Goal: Information Seeking & Learning: Learn about a topic

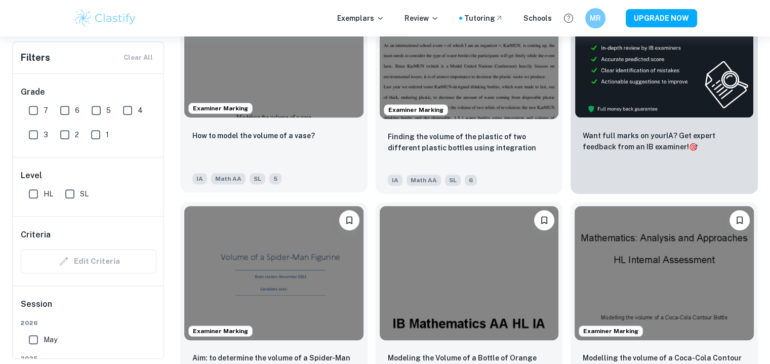
scroll to position [377, 0]
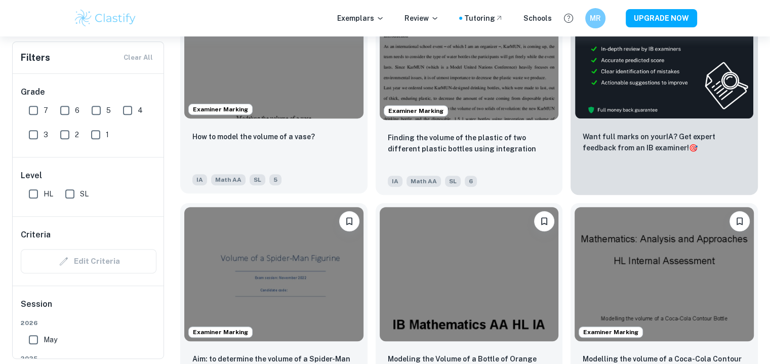
click at [304, 74] on img at bounding box center [273, 51] width 179 height 134
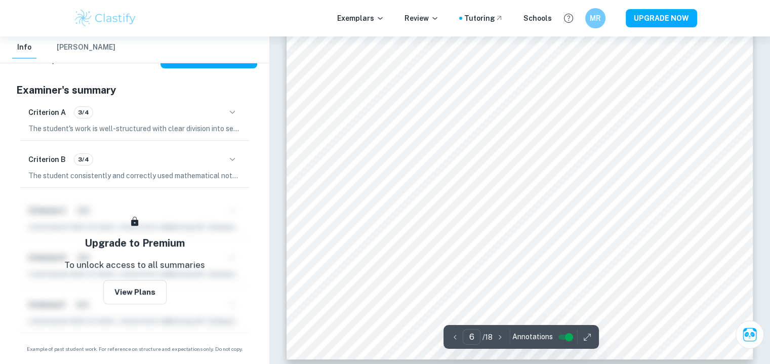
scroll to position [3822, 0]
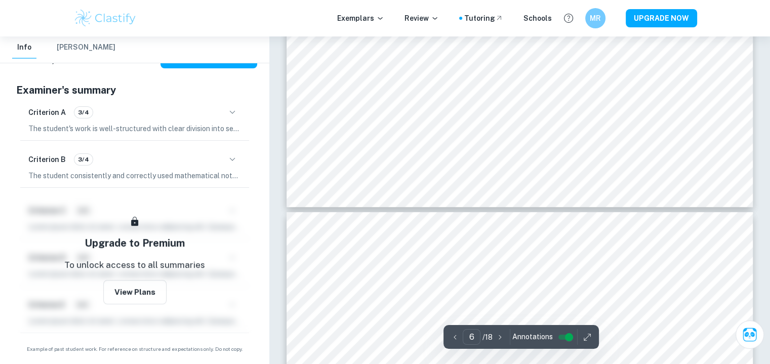
type input "7"
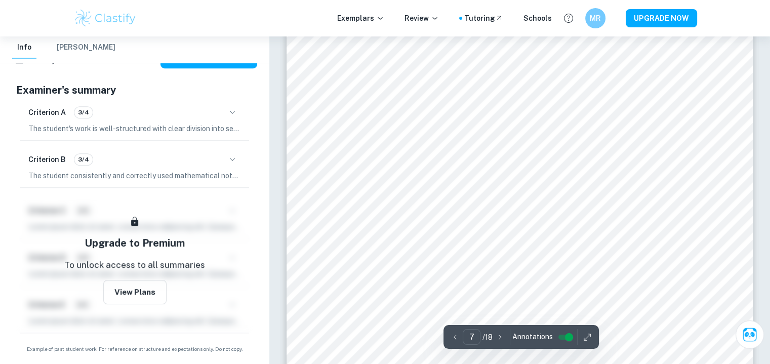
scroll to position [4418, 0]
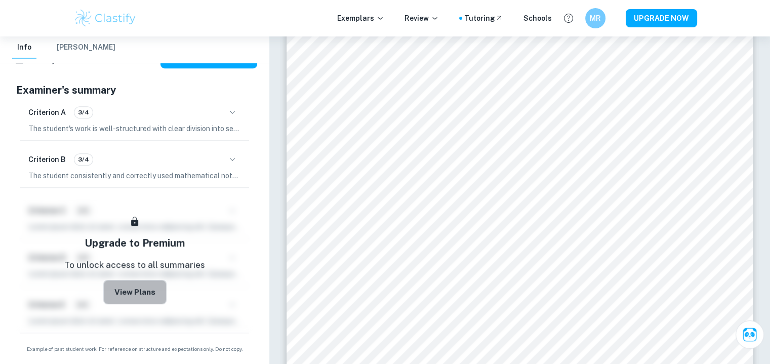
click at [142, 280] on button "View Plans" at bounding box center [134, 292] width 63 height 24
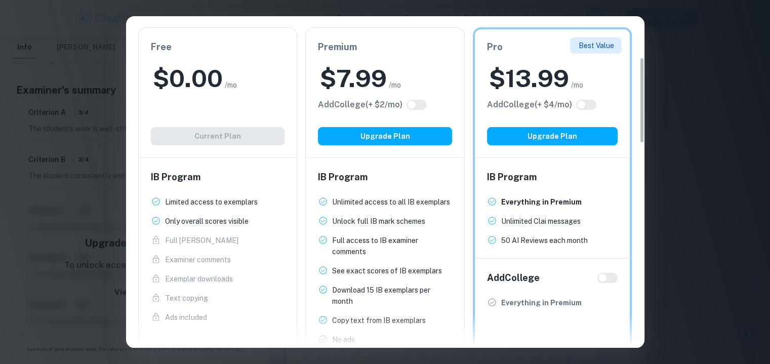
scroll to position [158, 0]
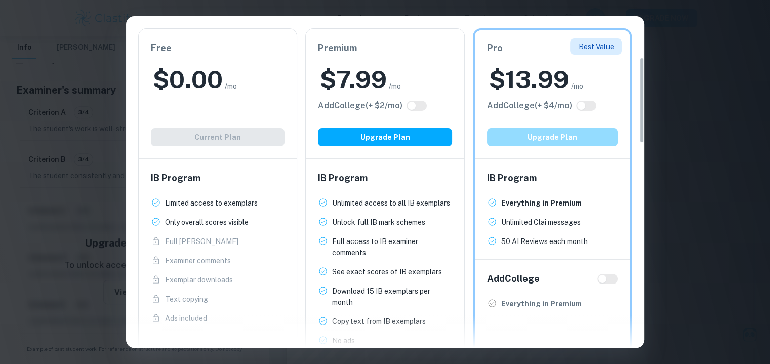
click at [575, 137] on button "Upgrade Plan" at bounding box center [552, 137] width 131 height 18
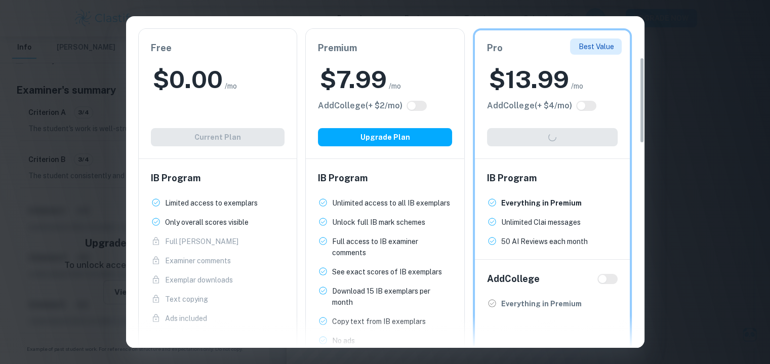
click at [381, 183] on h6 "IB Program" at bounding box center [385, 178] width 134 height 14
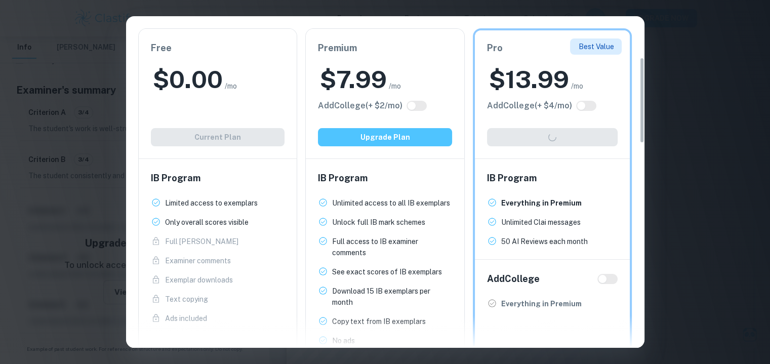
click at [365, 129] on button "Upgrade Plan" at bounding box center [385, 137] width 134 height 18
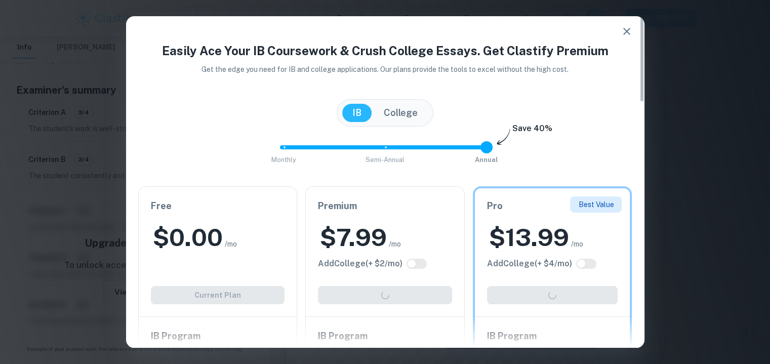
scroll to position [4392, 0]
drag, startPoint x: 486, startPoint y: 143, endPoint x: 396, endPoint y: 135, distance: 90.5
click at [396, 135] on div "Easily Ace Your IB Coursework & Crush College Essays. Get Clastify Premium Get …" at bounding box center [385, 370] width 519 height 656
drag, startPoint x: 385, startPoint y: 142, endPoint x: 254, endPoint y: 132, distance: 131.6
click at [254, 132] on div "Easily Ace Your IB Coursework & Crush College Essays. Get Clastify Premium Get …" at bounding box center [385, 370] width 519 height 656
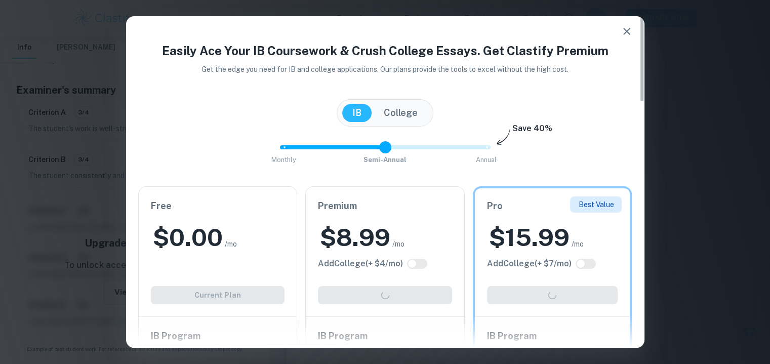
drag, startPoint x: 282, startPoint y: 148, endPoint x: 368, endPoint y: 147, distance: 86.1
click at [368, 147] on span "Monthly Semi-Annual Annual" at bounding box center [385, 147] width 203 height 17
type input "0"
drag, startPoint x: 380, startPoint y: 149, endPoint x: 269, endPoint y: 149, distance: 110.9
click at [269, 149] on div "Monthly Semi-Annual Annual Save 40%" at bounding box center [385, 152] width 494 height 27
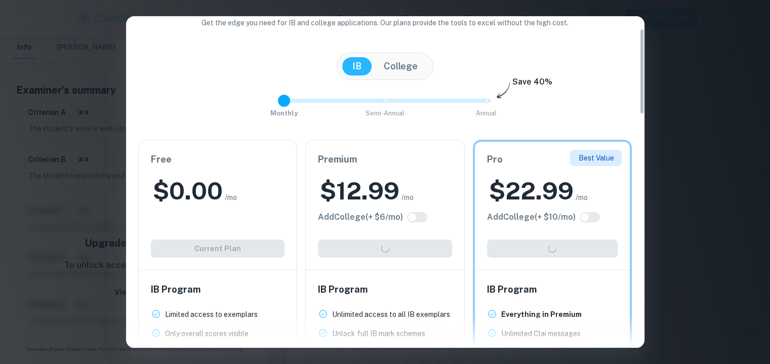
scroll to position [0, 0]
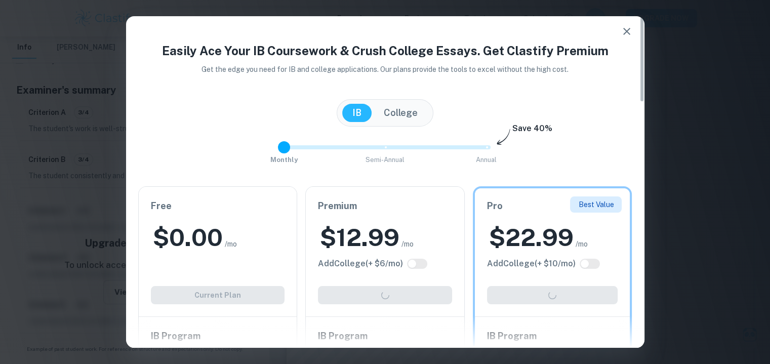
click at [624, 32] on icon "button" at bounding box center [626, 31] width 7 height 7
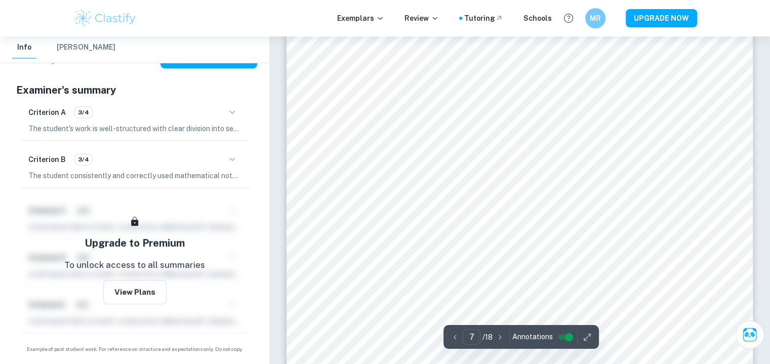
scroll to position [4197, 0]
click at [134, 289] on button "View Plans" at bounding box center [134, 292] width 63 height 24
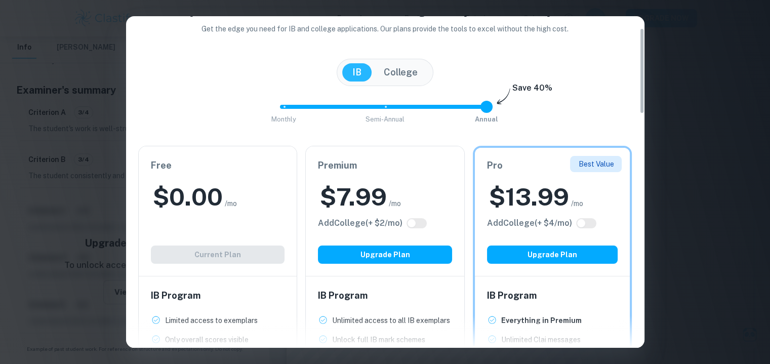
scroll to position [47, 0]
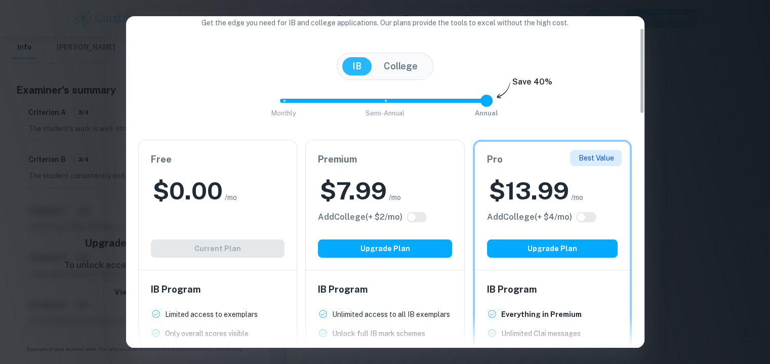
type input "0"
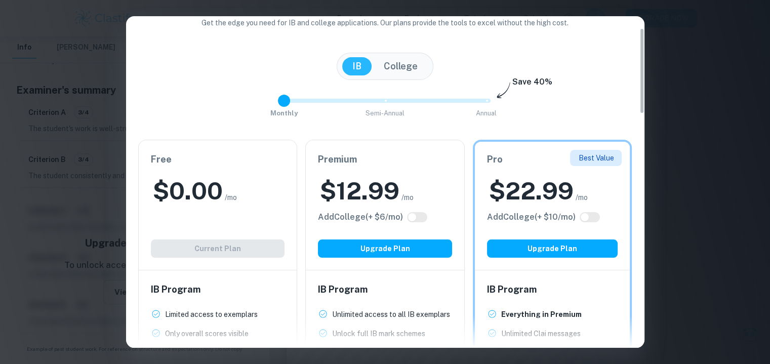
drag, startPoint x: 320, startPoint y: 105, endPoint x: 286, endPoint y: 107, distance: 34.5
click at [286, 107] on span "Monthly Semi-Annual Annual" at bounding box center [385, 100] width 203 height 17
click at [533, 247] on button "Upgrade Plan" at bounding box center [552, 249] width 131 height 18
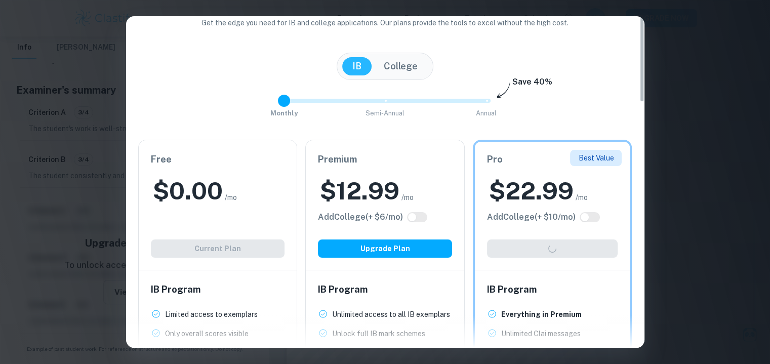
scroll to position [0, 0]
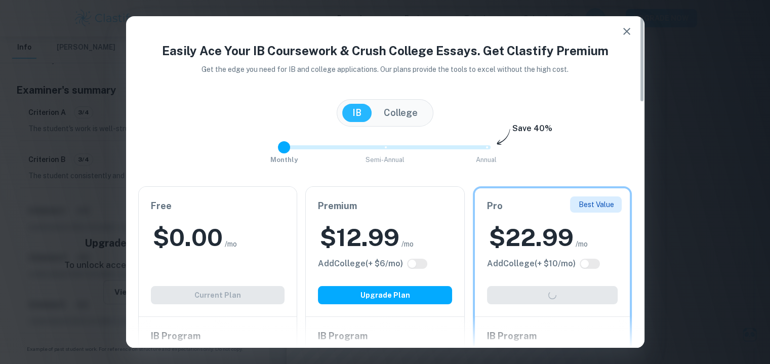
click at [622, 29] on icon "button" at bounding box center [627, 31] width 12 height 12
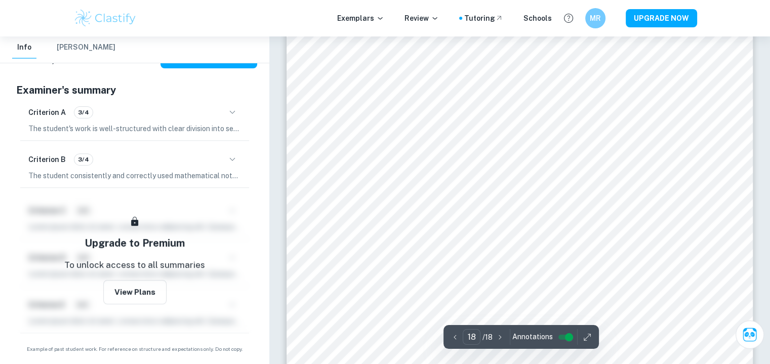
scroll to position [11956, 0]
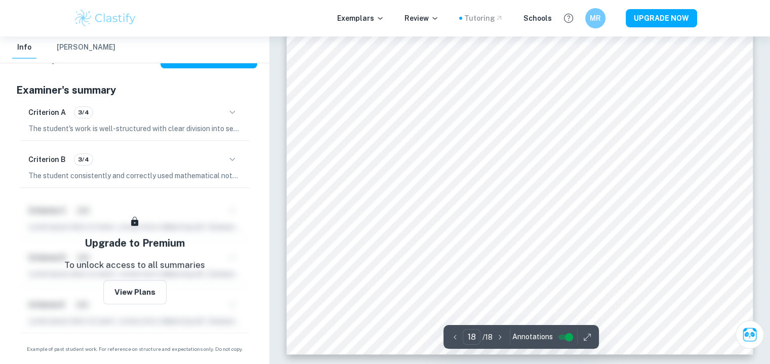
click at [492, 14] on div "Tutoring" at bounding box center [483, 18] width 39 height 11
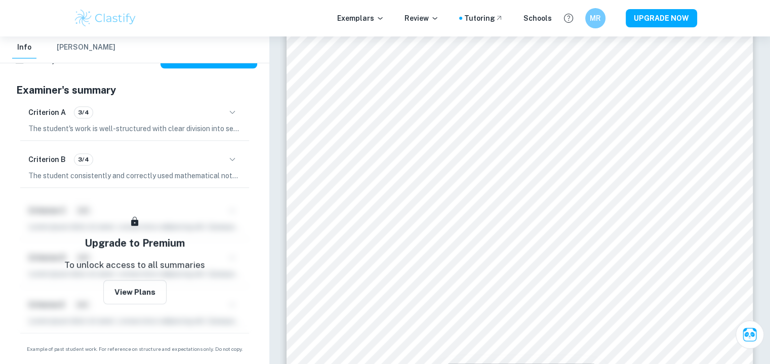
scroll to position [8943, 0]
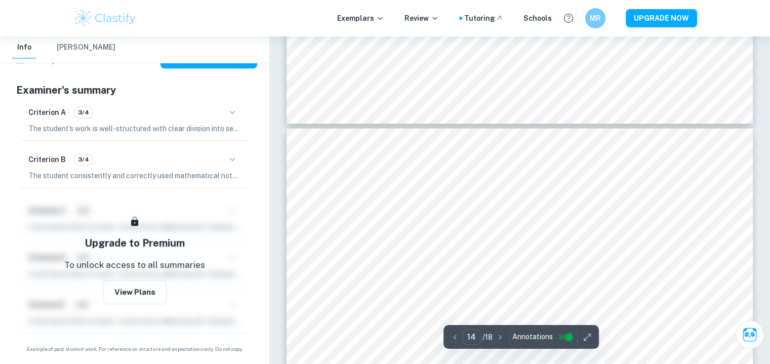
type input "13"
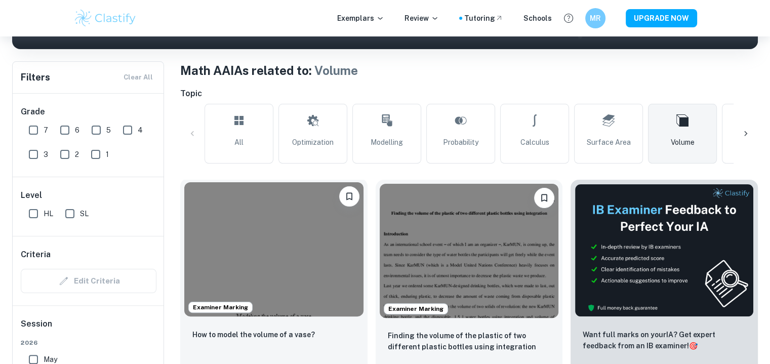
scroll to position [218, 0]
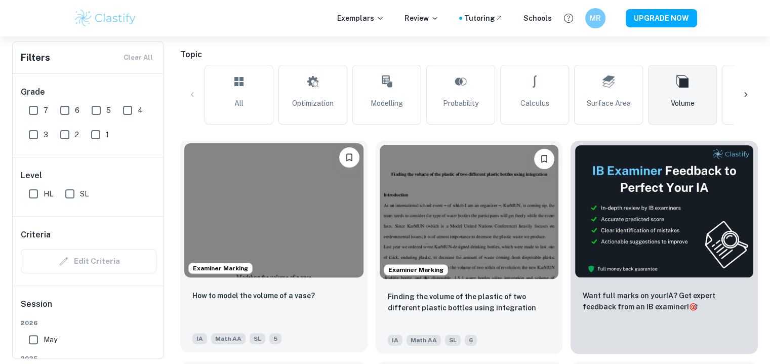
click at [297, 236] on img at bounding box center [273, 210] width 179 height 134
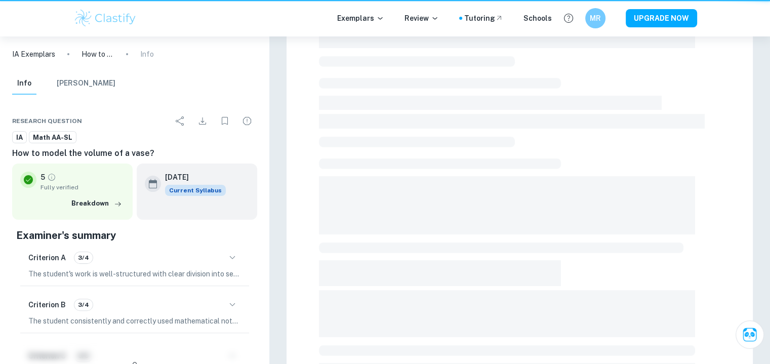
click at [297, 236] on div at bounding box center [520, 154] width 467 height 660
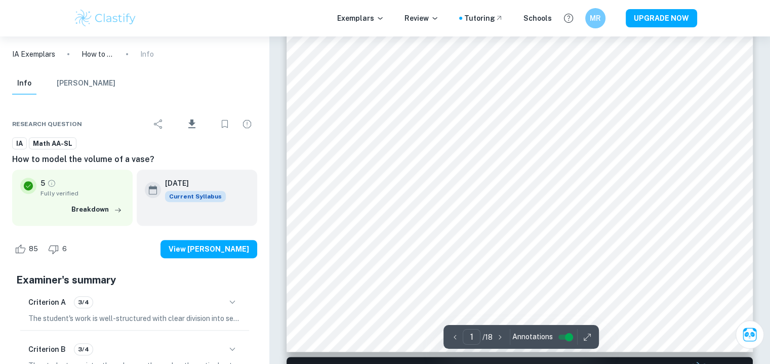
type input "2"
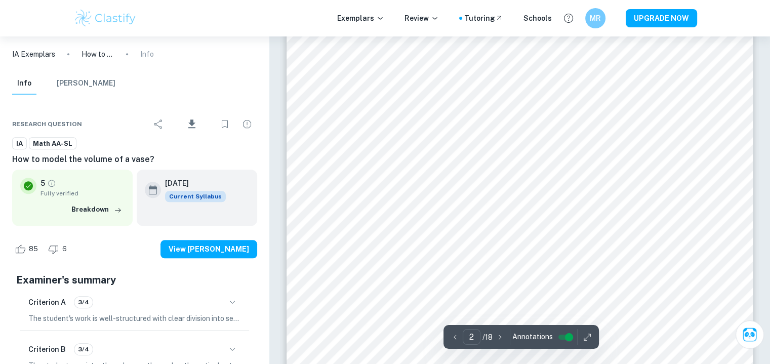
scroll to position [987, 0]
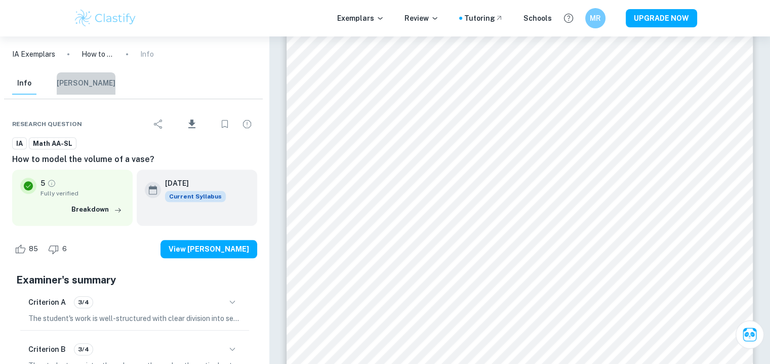
click at [89, 83] on button "[PERSON_NAME]" at bounding box center [86, 83] width 59 height 22
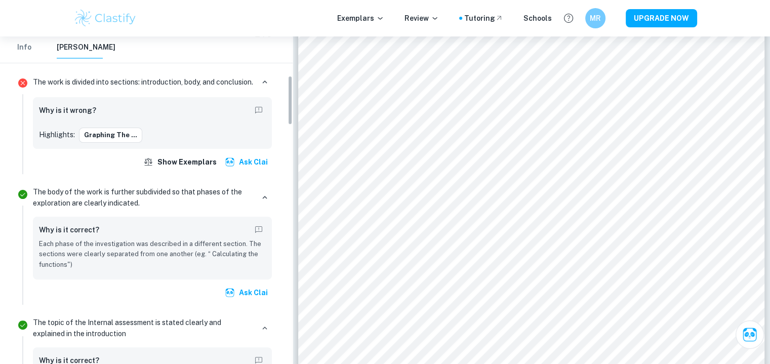
scroll to position [259, 0]
click at [125, 142] on button "Graphing the ..." at bounding box center [110, 134] width 63 height 15
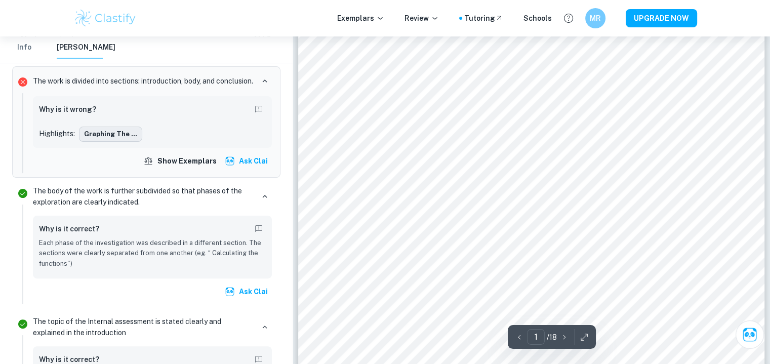
type input "3"
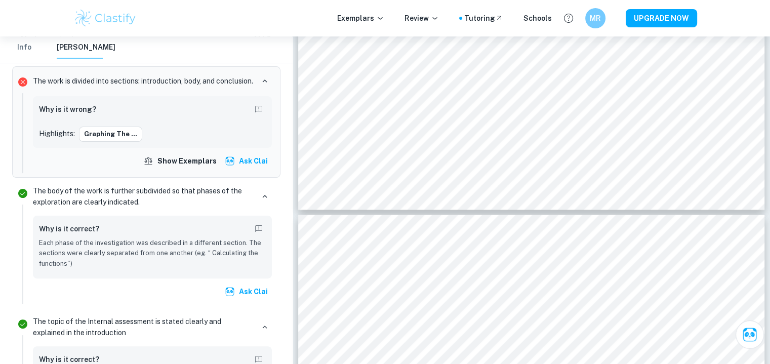
click at [243, 170] on button "Ask Clai" at bounding box center [247, 161] width 49 height 18
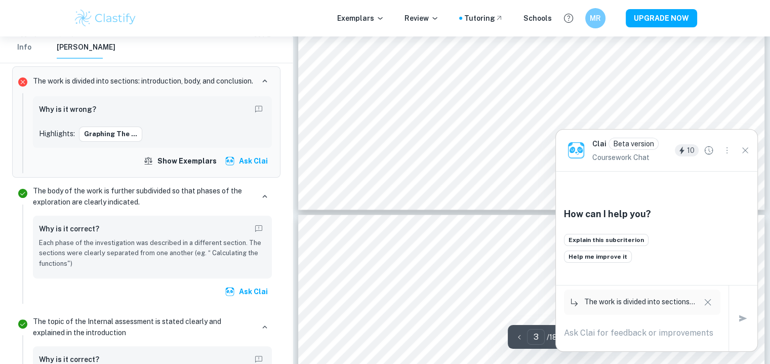
click at [71, 115] on h6 "Why is it wrong?" at bounding box center [67, 109] width 57 height 11
click at [678, 336] on textarea at bounding box center [642, 333] width 156 height 12
type textarea "why is it wrong"
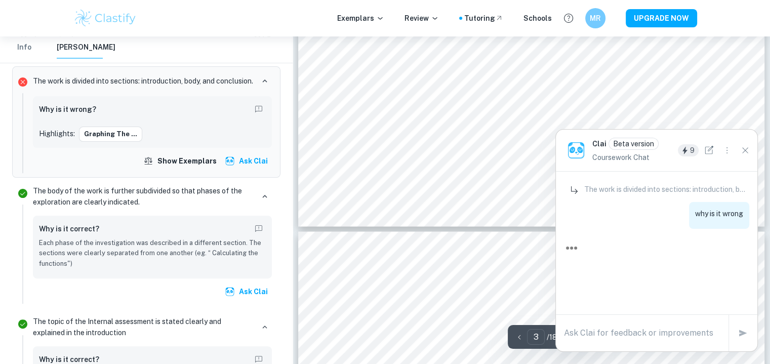
scroll to position [1886, 0]
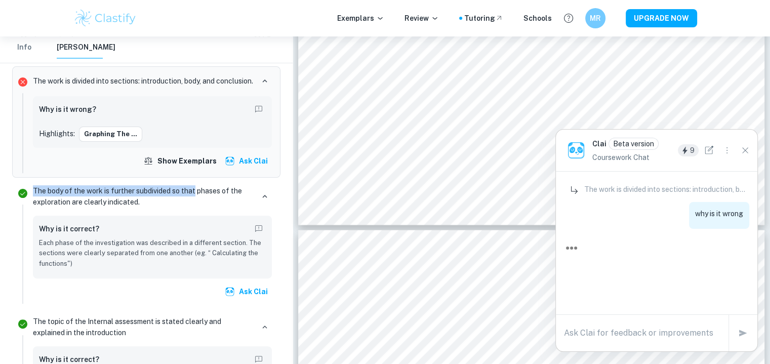
drag, startPoint x: 195, startPoint y: 198, endPoint x: 195, endPoint y: 183, distance: 14.7
click at [176, 216] on div "The body of the work is further subdivided so that phases of the exploration ar…" at bounding box center [152, 243] width 247 height 122
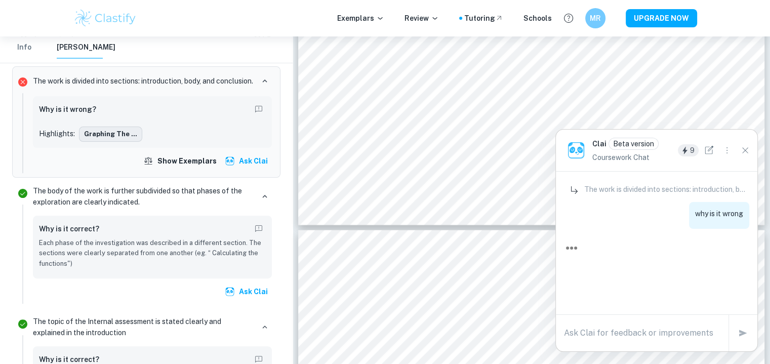
click at [107, 142] on button "Graphing the ..." at bounding box center [110, 134] width 63 height 15
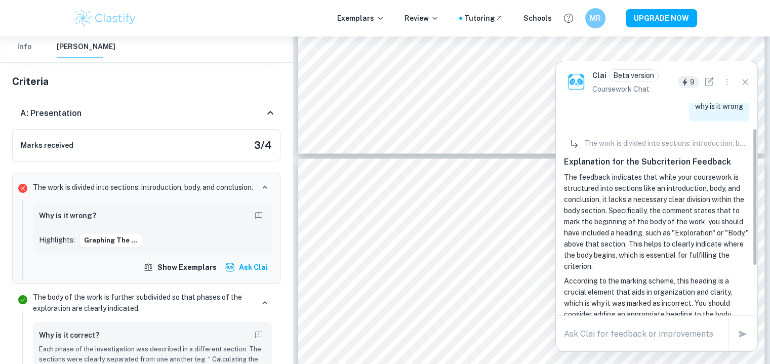
scroll to position [38, 0]
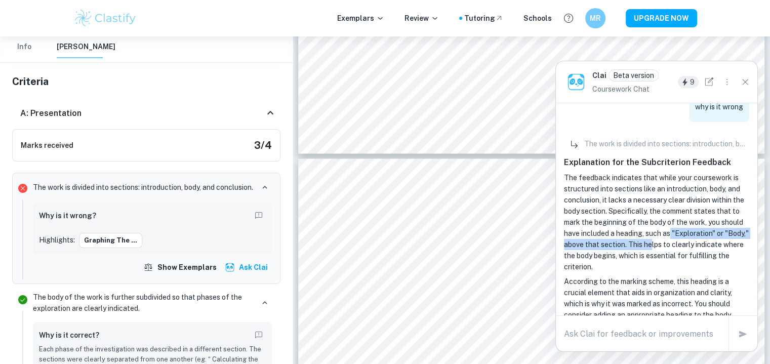
drag, startPoint x: 671, startPoint y: 237, endPoint x: 677, endPoint y: 244, distance: 8.6
click at [677, 244] on p "The feedback indicates that while your coursework is structured into sections l…" at bounding box center [656, 222] width 185 height 100
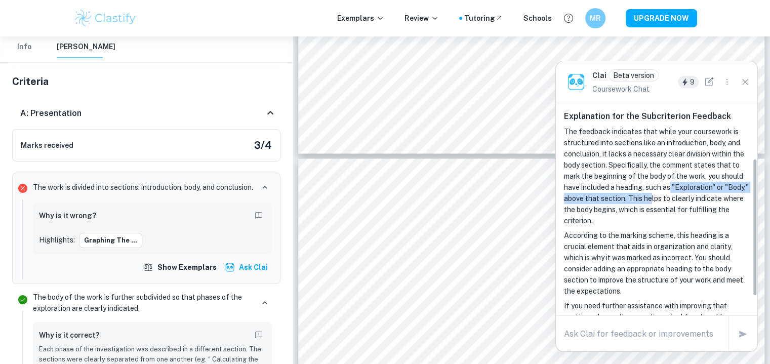
scroll to position [85, 0]
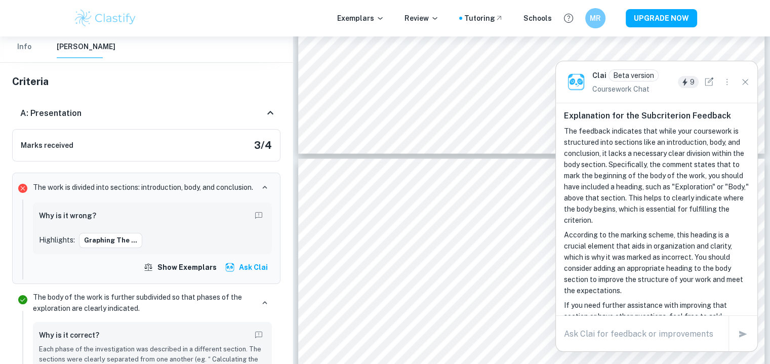
click at [642, 257] on p "According to the marking scheme, this heading is a crucial element that aids in…" at bounding box center [656, 262] width 185 height 67
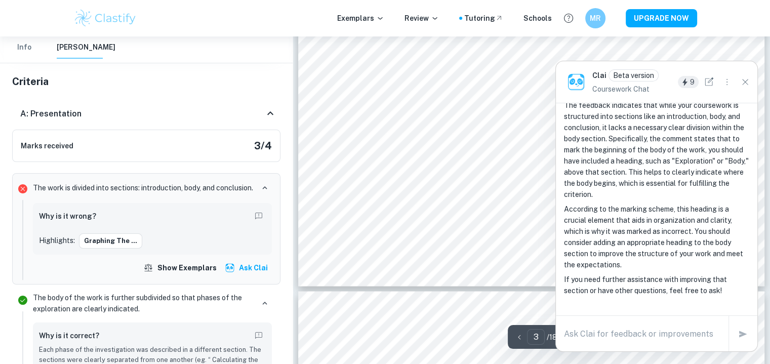
scroll to position [1819, 0]
click at [745, 83] on icon "Close" at bounding box center [745, 81] width 11 height 11
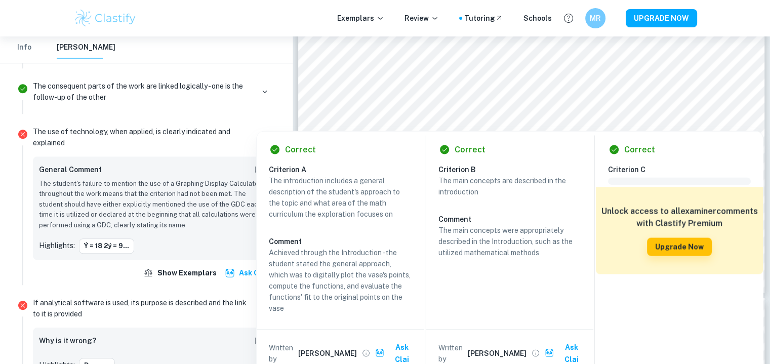
scroll to position [993, 0]
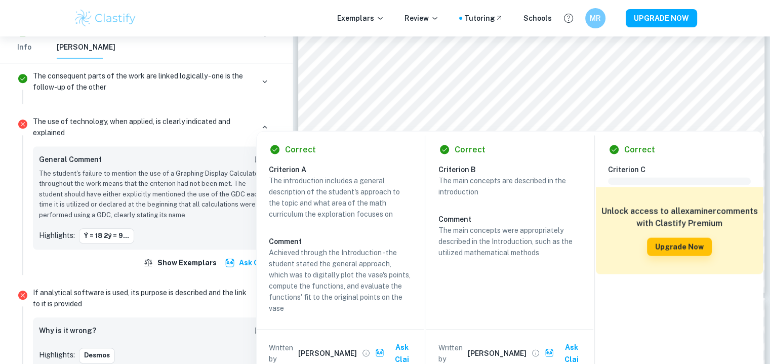
click at [91, 126] on p "The use of technology, when applied, is clearly indicated and explained" at bounding box center [143, 127] width 221 height 22
click at [156, 93] on p "The consequent parts of the work are linked logically - one is the follow-up of…" at bounding box center [143, 81] width 221 height 22
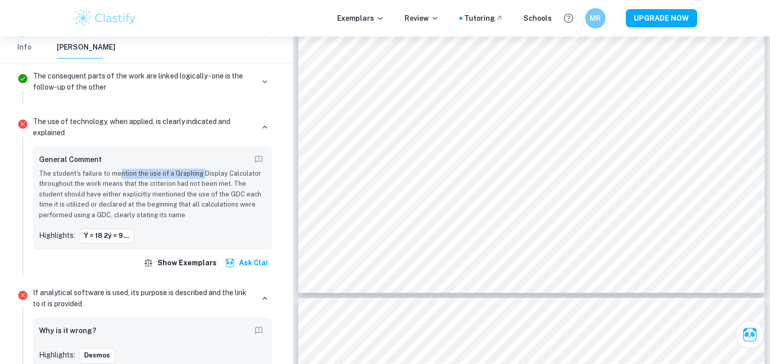
drag, startPoint x: 121, startPoint y: 179, endPoint x: 210, endPoint y: 186, distance: 89.4
click at [210, 186] on p "The student's failure to mention the use of a Graphing Display Calculator throu…" at bounding box center [152, 195] width 227 height 52
click at [172, 123] on p "The use of technology, when applied, is clearly indicated and explained" at bounding box center [143, 127] width 221 height 22
click at [170, 129] on p "The use of technology, when applied, is clearly indicated and explained" at bounding box center [143, 127] width 221 height 22
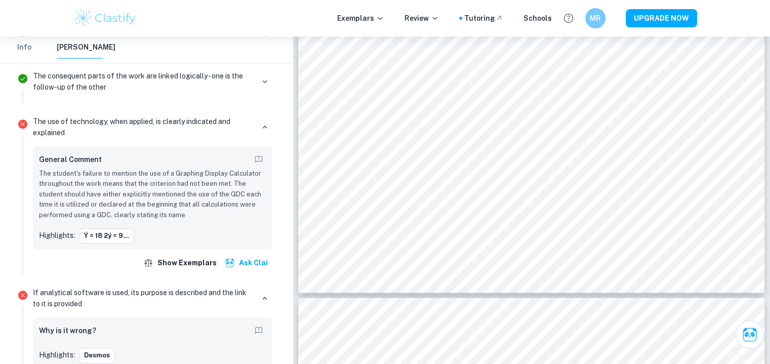
click at [41, 121] on p "The use of technology, when applied, is clearly indicated and explained" at bounding box center [143, 127] width 221 height 22
click at [118, 239] on button "ý = 18 2ý = 9..." at bounding box center [106, 235] width 55 height 15
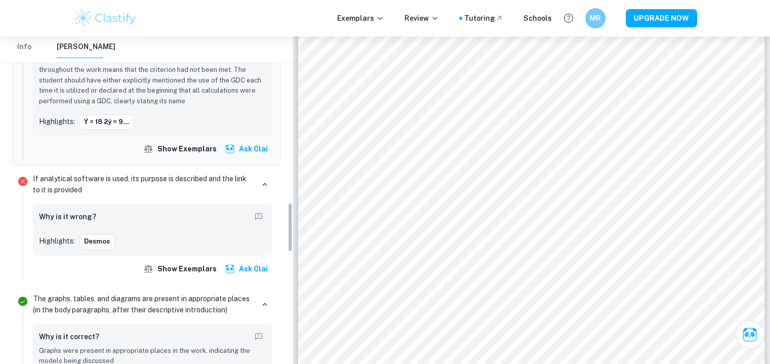
scroll to position [1109, 0]
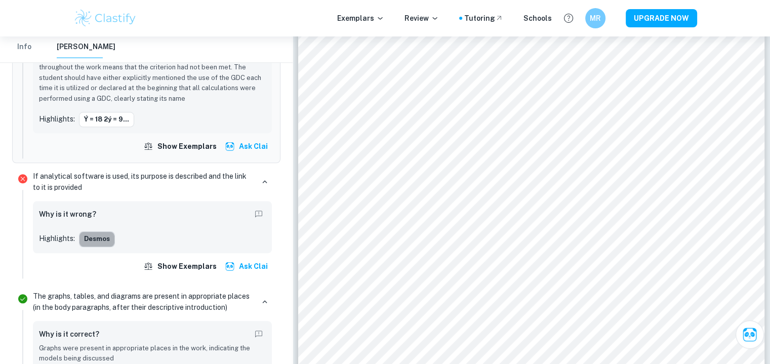
click at [90, 246] on button "Desmos" at bounding box center [97, 239] width 36 height 15
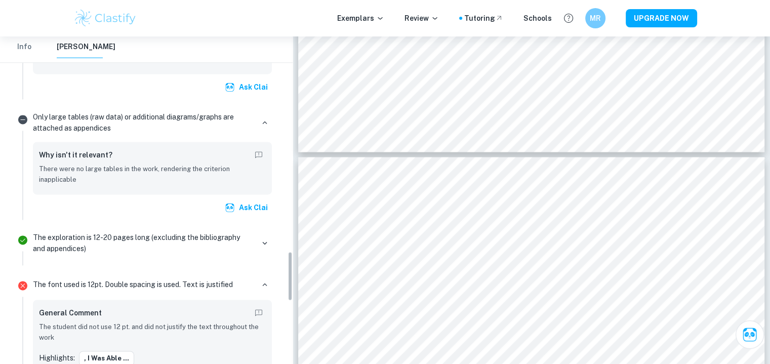
scroll to position [1408, 0]
click at [91, 157] on h6 "Why isn't it relevant?" at bounding box center [75, 155] width 73 height 11
click at [87, 124] on p "Only large tables (raw data) or additional diagrams/graphs are attached as appe…" at bounding box center [143, 123] width 221 height 22
click at [86, 120] on p "Only large tables (raw data) or additional diagrams/graphs are attached as appe…" at bounding box center [143, 123] width 221 height 22
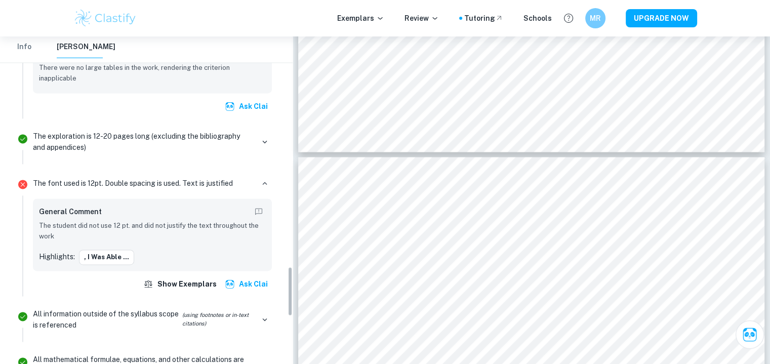
scroll to position [1509, 0]
click at [95, 265] on button ", I was able ..." at bounding box center [106, 257] width 55 height 15
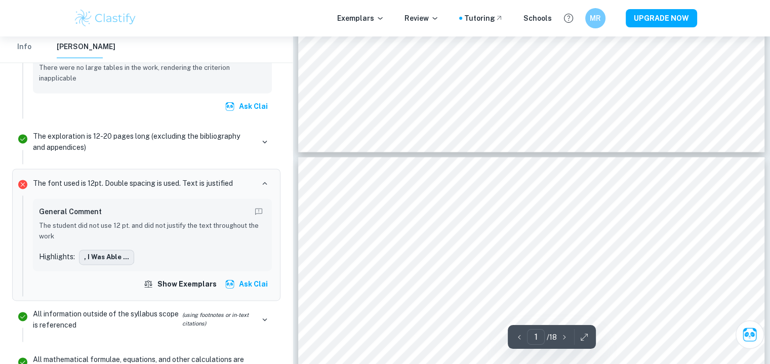
scroll to position [11057, 0]
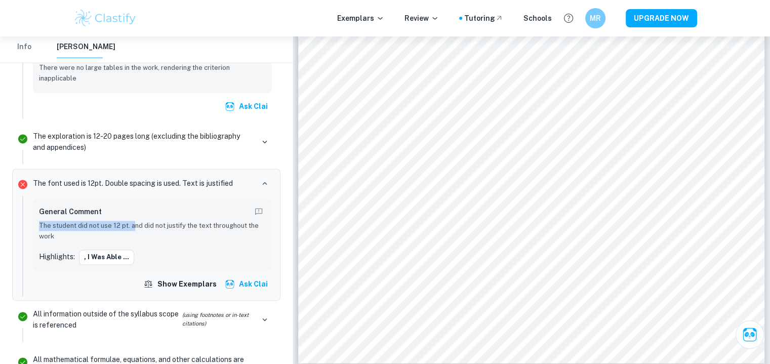
drag, startPoint x: 132, startPoint y: 225, endPoint x: 164, endPoint y: 224, distance: 31.9
click at [164, 224] on div "General Comment The student did not use 12 pt. and did not justify the text thr…" at bounding box center [152, 223] width 227 height 37
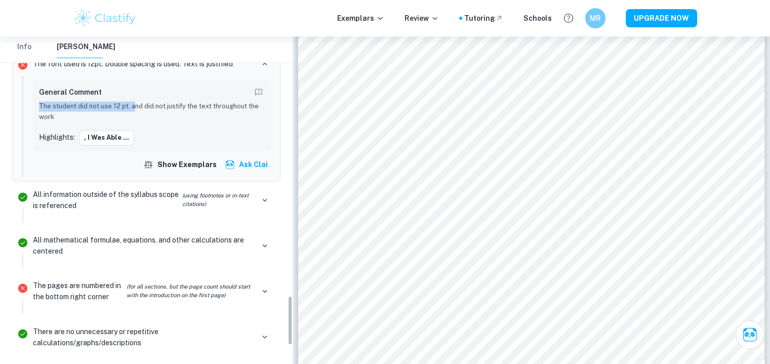
scroll to position [1702, 0]
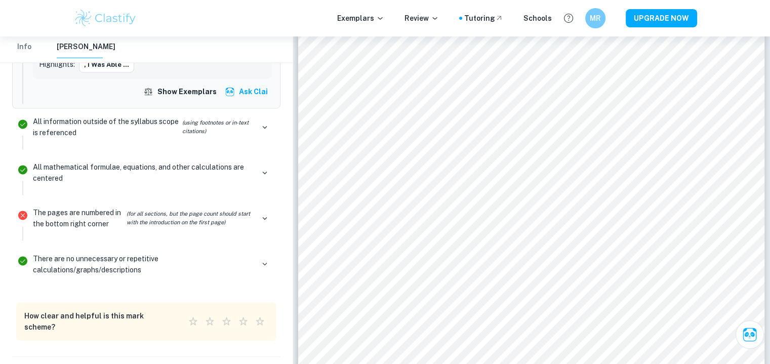
click at [80, 219] on p "The pages are numbered in the bottom right corner (for all sections, but the pa…" at bounding box center [143, 219] width 221 height 22
click at [262, 222] on icon "button" at bounding box center [264, 218] width 9 height 9
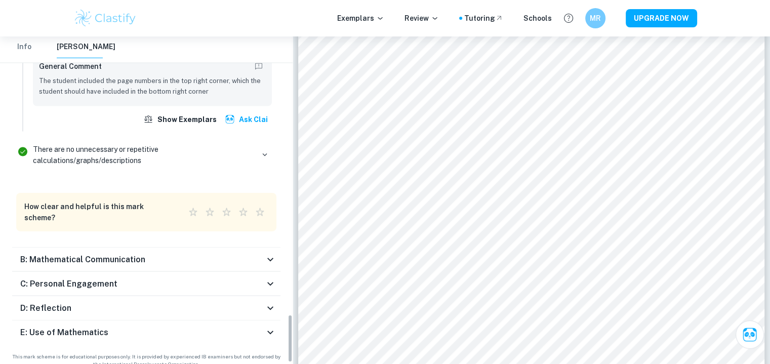
click at [172, 254] on div "B: Mathematical Communication" at bounding box center [142, 260] width 244 height 12
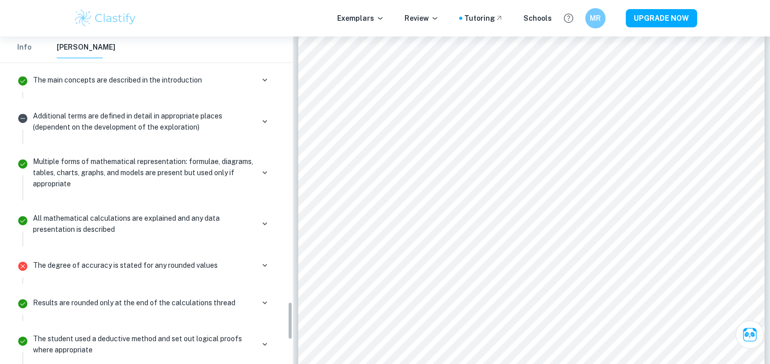
scroll to position [2284, 0]
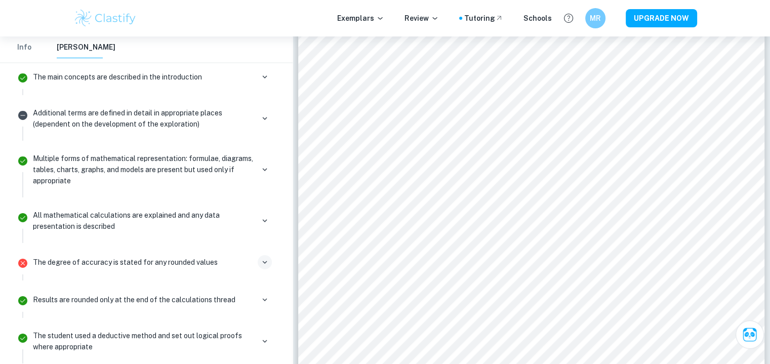
click at [259, 261] on button "button" at bounding box center [265, 262] width 14 height 14
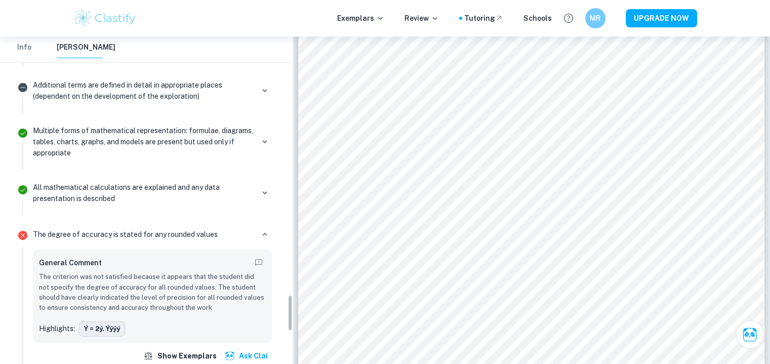
scroll to position [2312, 0]
click at [99, 321] on div "ý = 2ý. ýýýý" at bounding box center [102, 328] width 46 height 15
click at [96, 321] on button "ý = 2ý. ýýýý" at bounding box center [102, 328] width 46 height 15
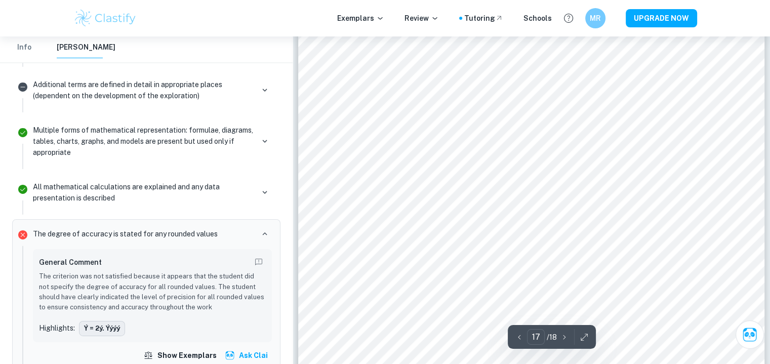
scroll to position [6489, 0]
type input "10"
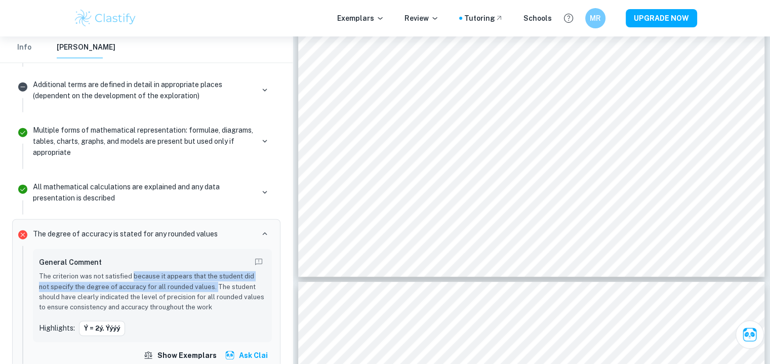
drag, startPoint x: 132, startPoint y: 277, endPoint x: 203, endPoint y: 285, distance: 71.4
click at [203, 285] on p "The criterion was not satisfied because it appears that the student did not spe…" at bounding box center [152, 292] width 227 height 42
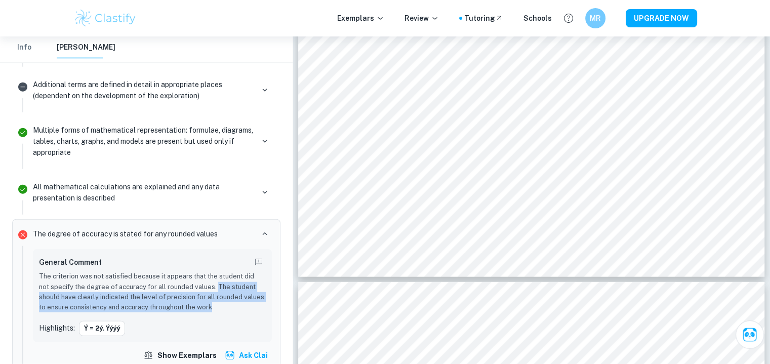
drag, startPoint x: 203, startPoint y: 285, endPoint x: 218, endPoint y: 301, distance: 21.9
click at [218, 301] on p "The criterion was not satisfied because it appears that the student did not spe…" at bounding box center [152, 292] width 227 height 42
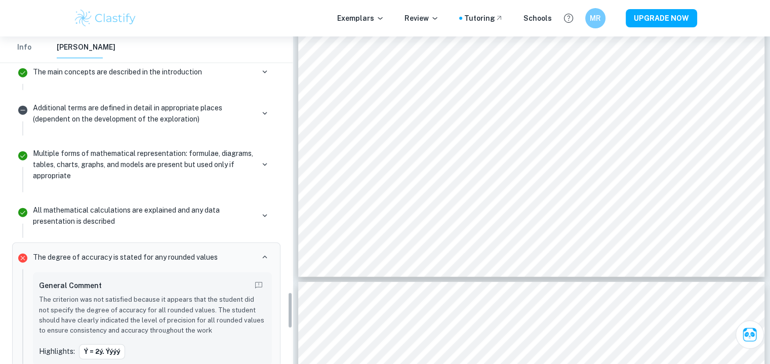
scroll to position [2287, 0]
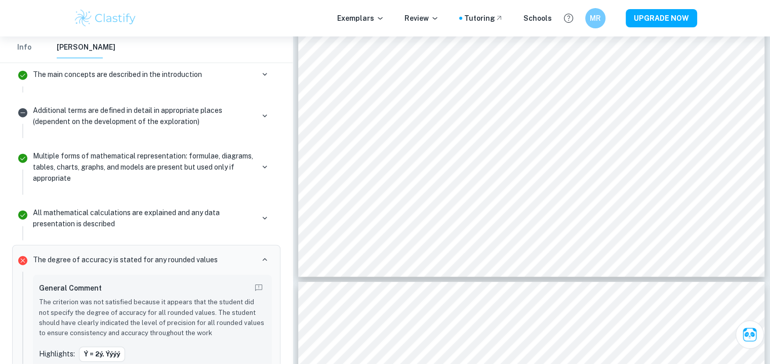
click at [196, 124] on div "Additional terms are defined in detail in appropriate places (dependent on the …" at bounding box center [152, 120] width 247 height 36
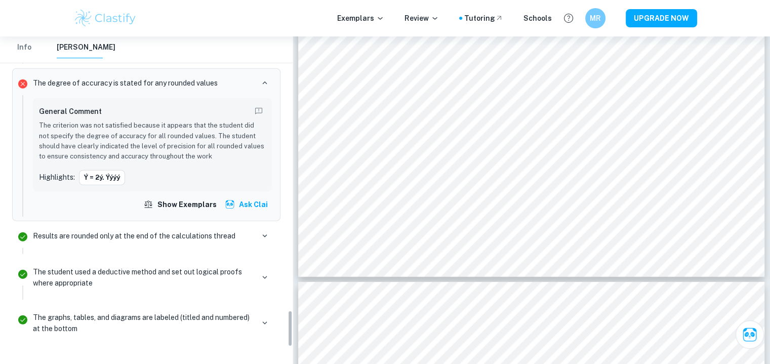
scroll to position [2471, 0]
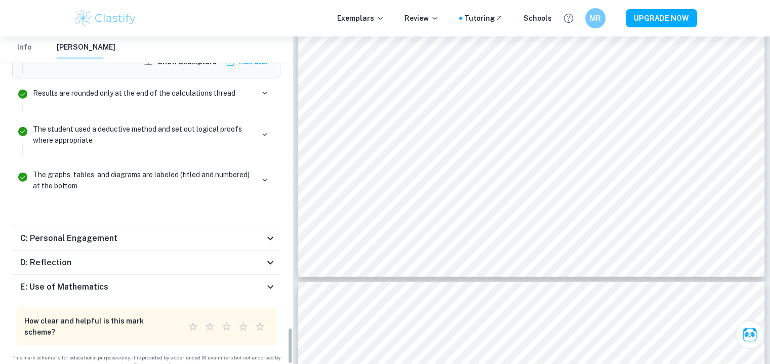
click at [109, 232] on h6 "C: Personal Engagement" at bounding box center [68, 238] width 97 height 12
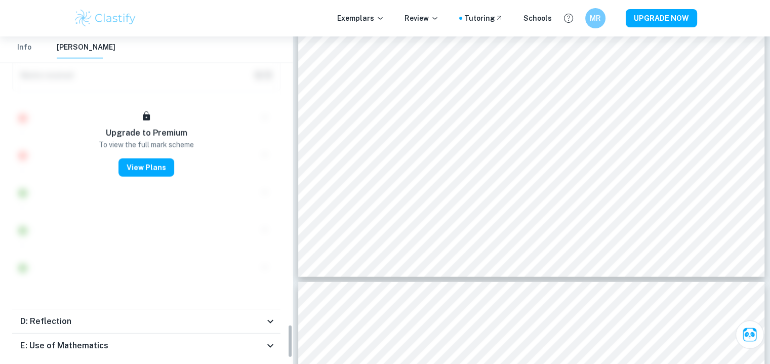
scroll to position [2804, 0]
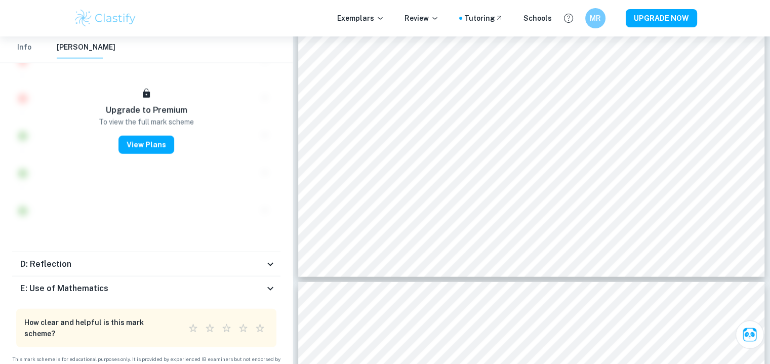
click at [79, 259] on div "D: Reflection" at bounding box center [142, 264] width 244 height 12
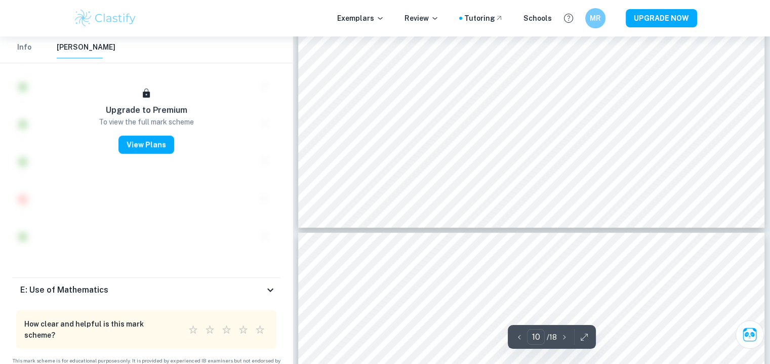
scroll to position [6539, 0]
click at [76, 278] on div "E: Use of Mathematics" at bounding box center [146, 290] width 268 height 24
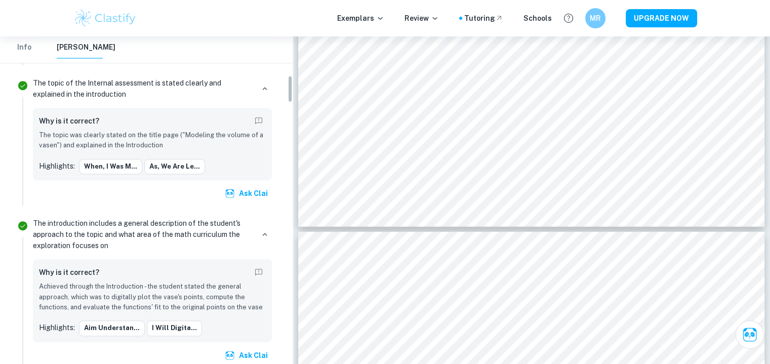
scroll to position [471, 0]
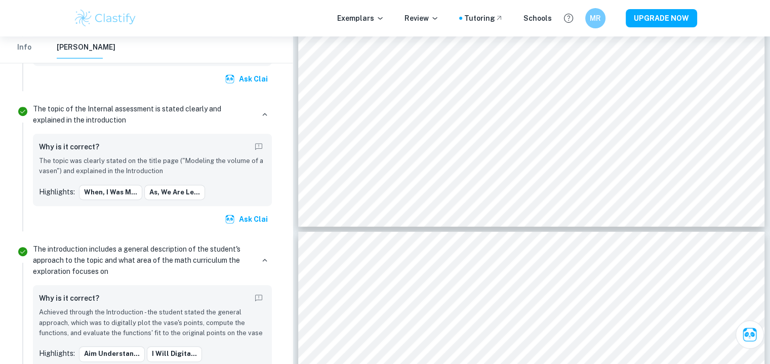
click at [40, 52] on div "Info [PERSON_NAME]" at bounding box center [63, 47] width 103 height 22
click at [34, 50] on button "Info" at bounding box center [24, 47] width 24 height 22
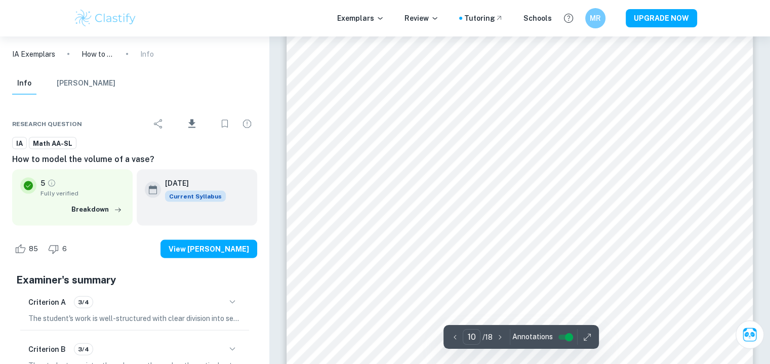
scroll to position [6024, 0]
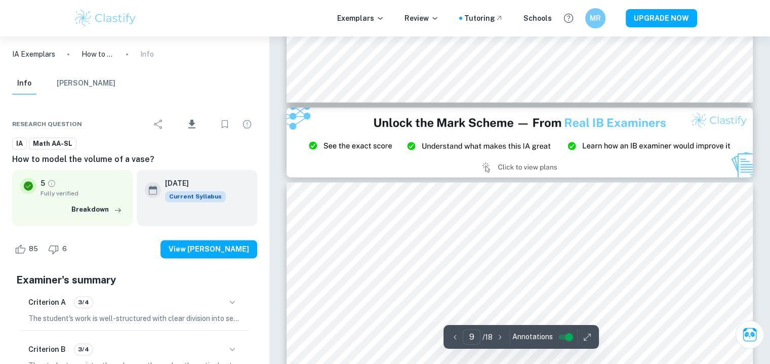
type input "8"
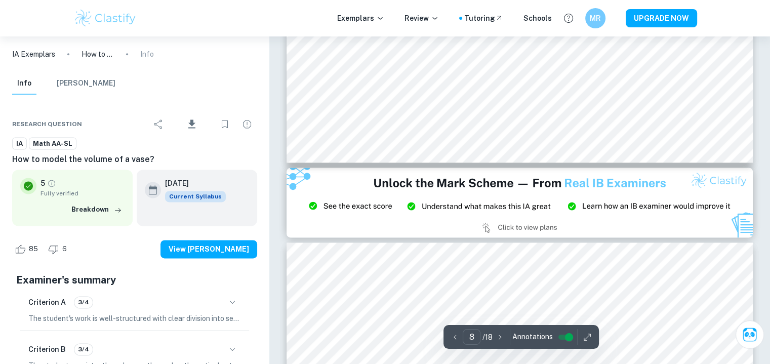
scroll to position [5195, 0]
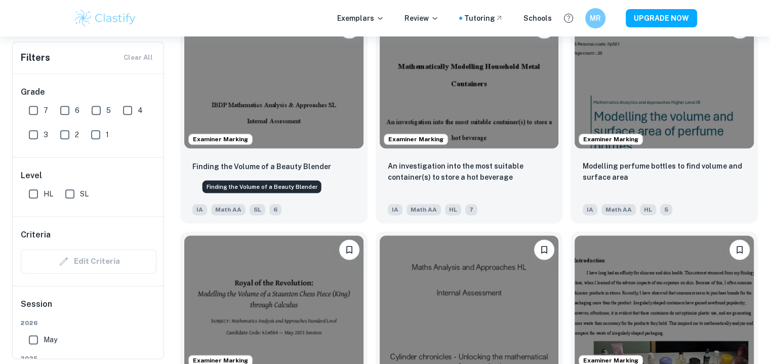
scroll to position [1235, 0]
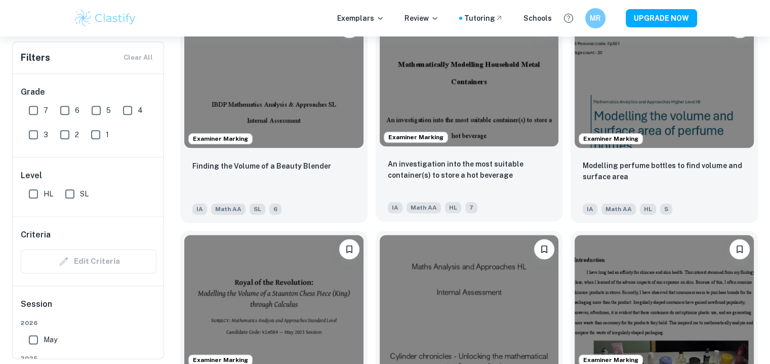
click at [414, 106] on img at bounding box center [469, 79] width 179 height 134
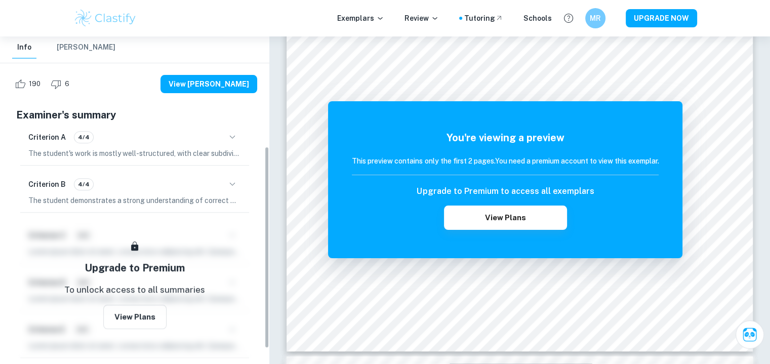
scroll to position [178, 0]
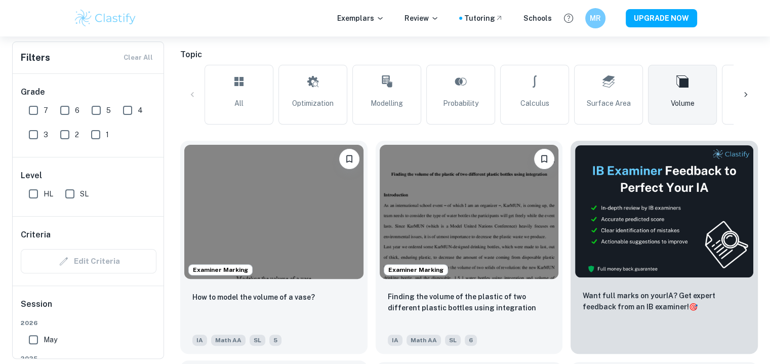
scroll to position [214, 0]
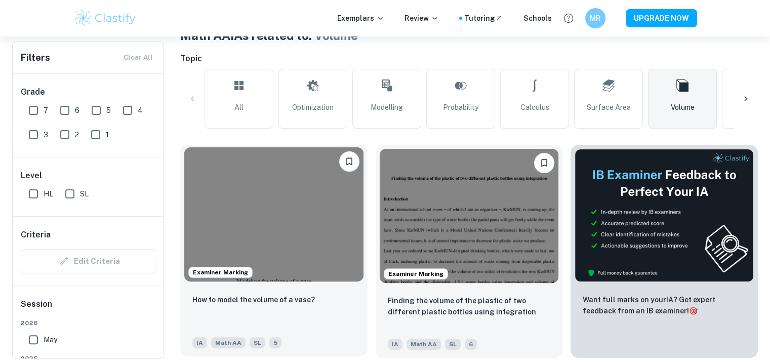
click at [228, 205] on img at bounding box center [273, 214] width 179 height 134
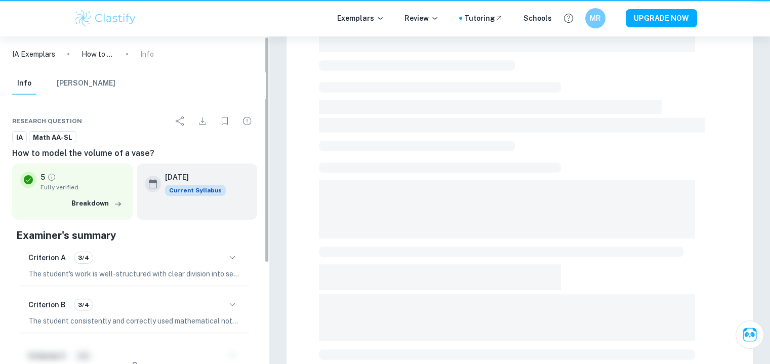
click at [228, 205] on div "[DATE] Current Syllabus" at bounding box center [197, 192] width 121 height 56
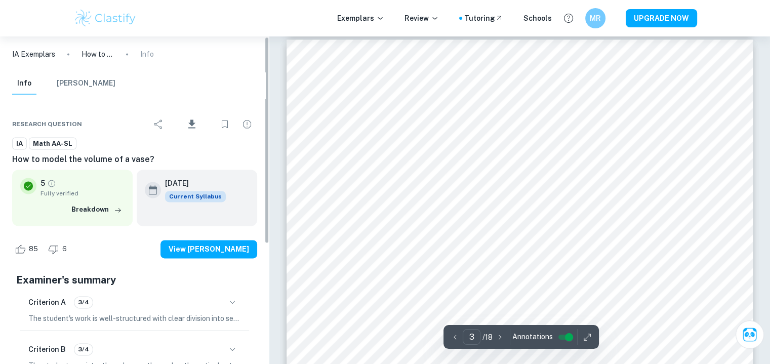
scroll to position [1463, 0]
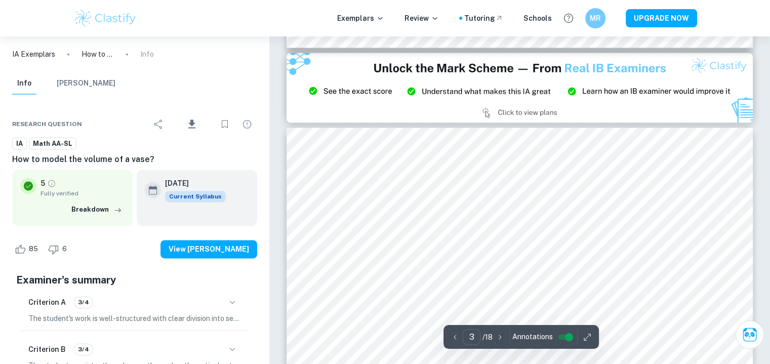
type input "2"
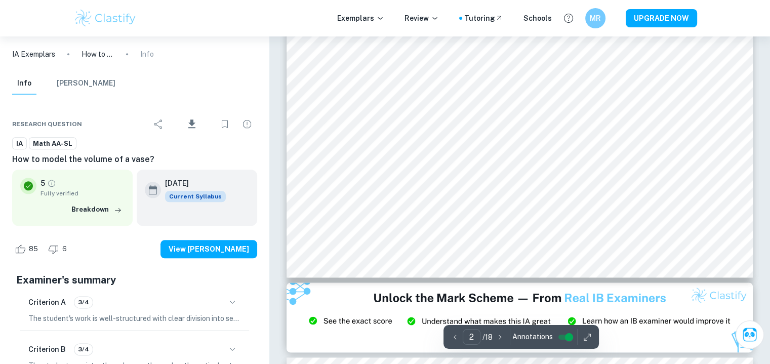
scroll to position [1139, 0]
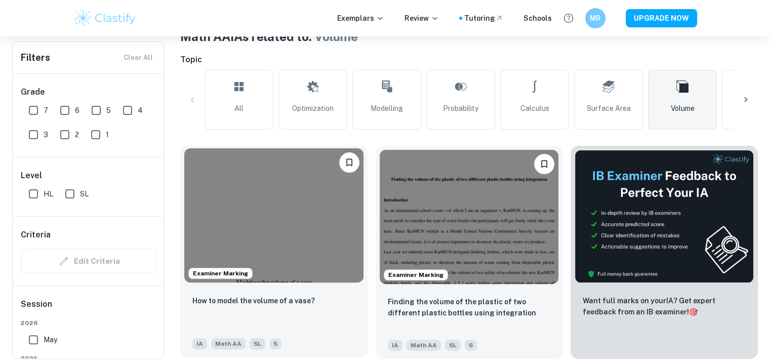
scroll to position [214, 0]
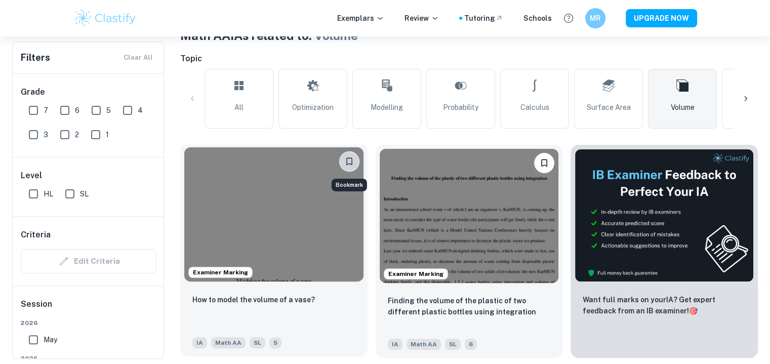
click at [347, 164] on icon "Bookmark" at bounding box center [349, 161] width 10 height 10
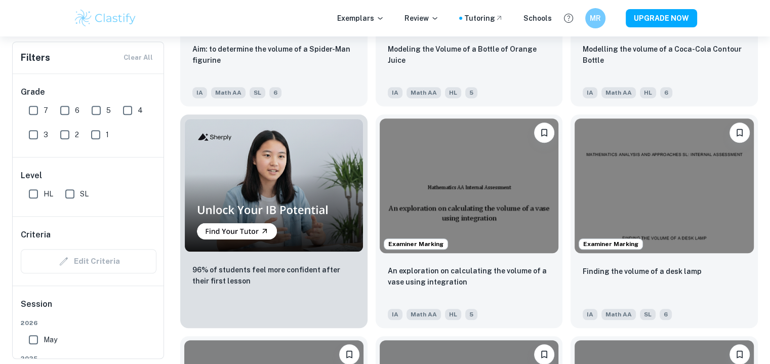
scroll to position [689, 0]
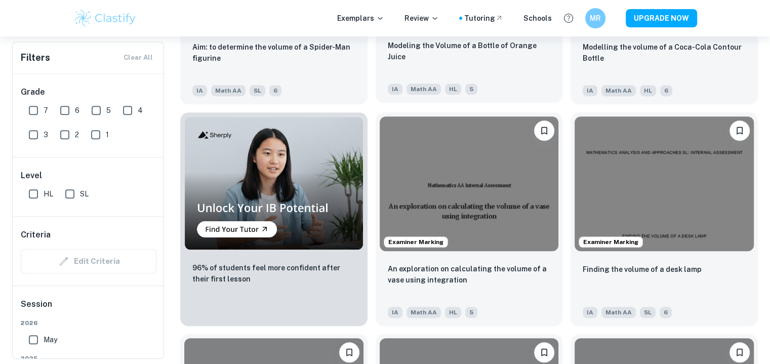
click at [533, 94] on div "IA Math AA HL 5" at bounding box center [465, 86] width 163 height 16
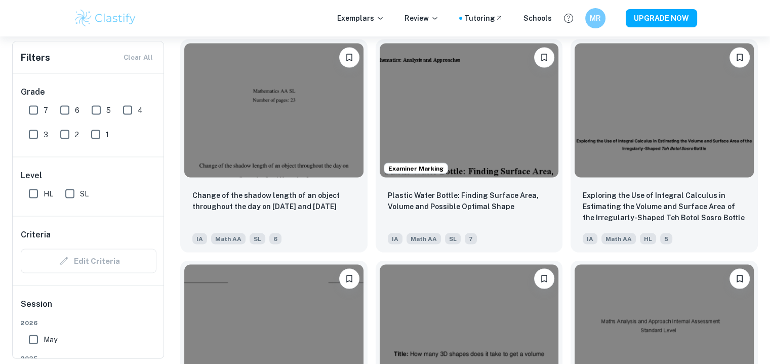
scroll to position [2096, 0]
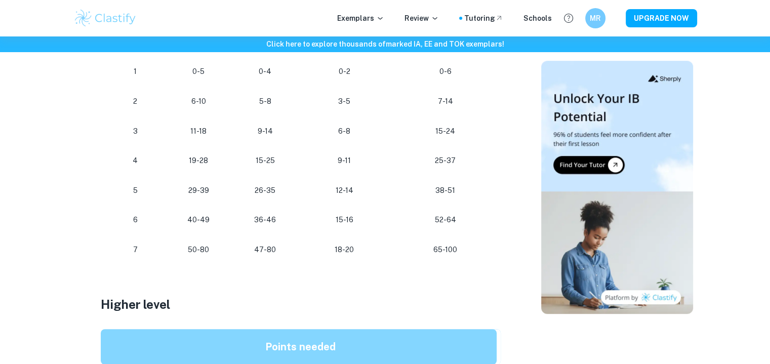
scroll to position [619, 0]
